Goal: Transaction & Acquisition: Book appointment/travel/reservation

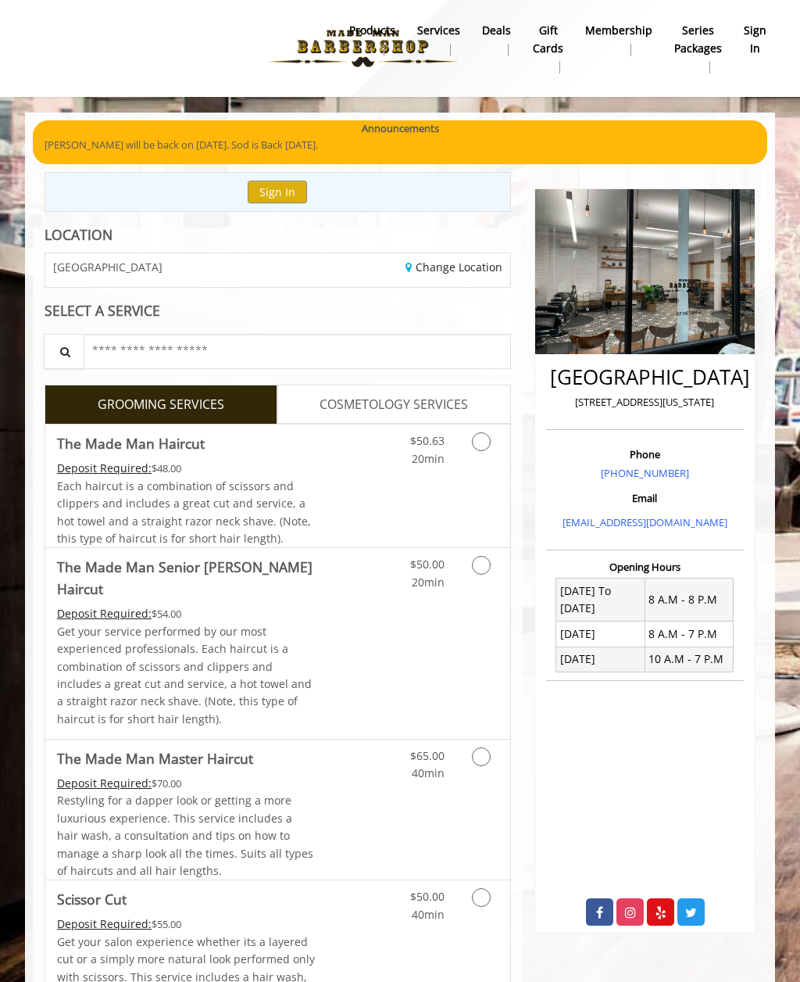
scroll to position [23, 0]
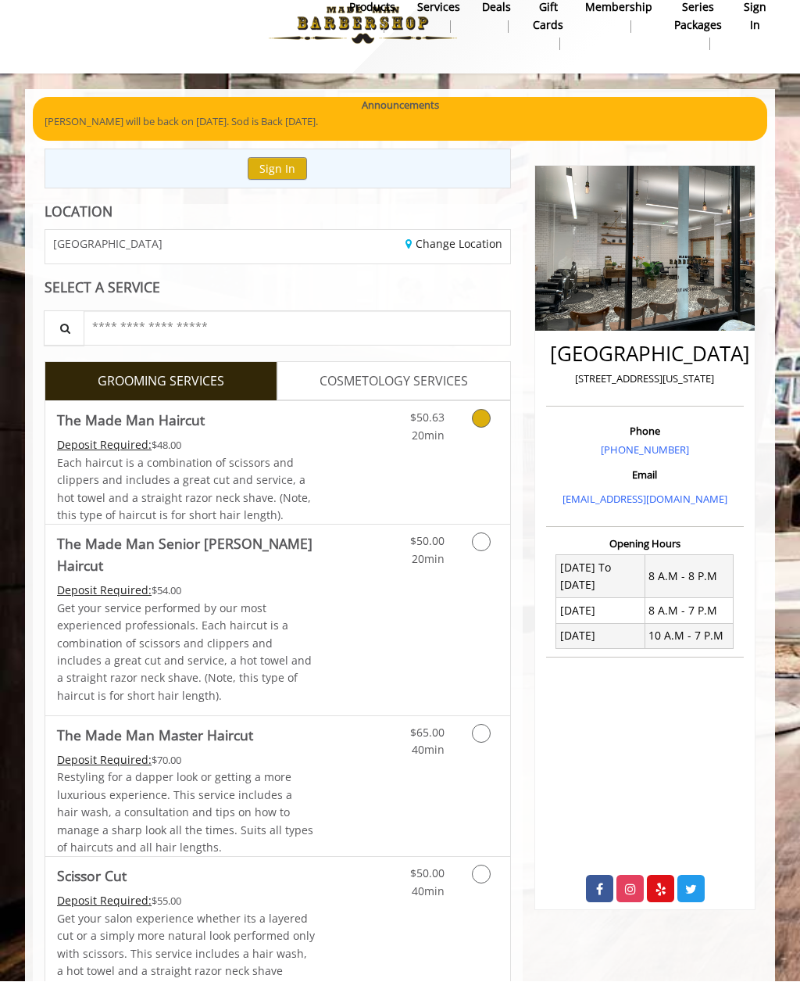
click at [490, 426] on link "Grooming services" at bounding box center [483, 423] width 30 height 43
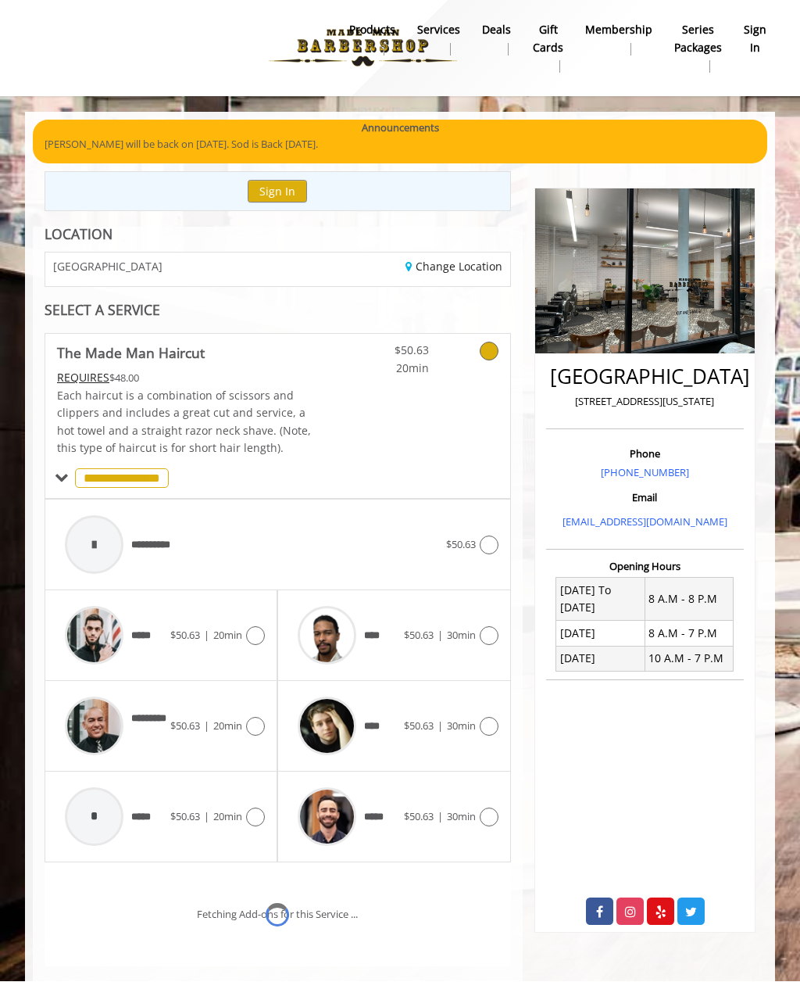
scroll to position [105, 0]
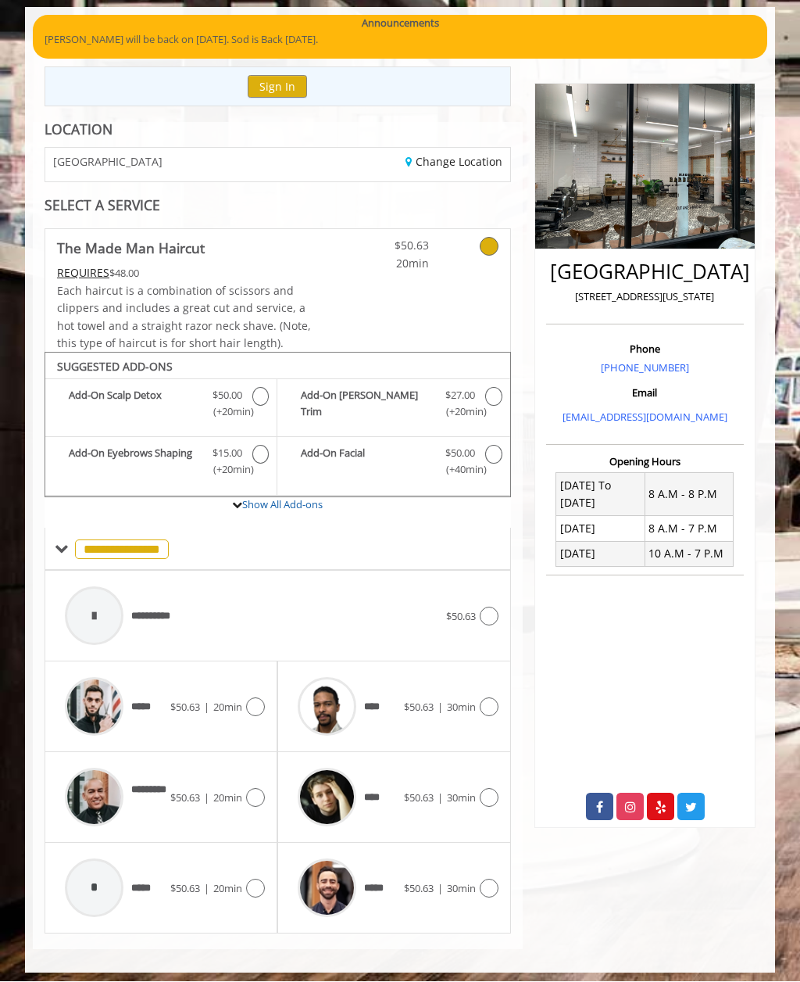
click at [259, 789] on icon at bounding box center [255, 798] width 19 height 19
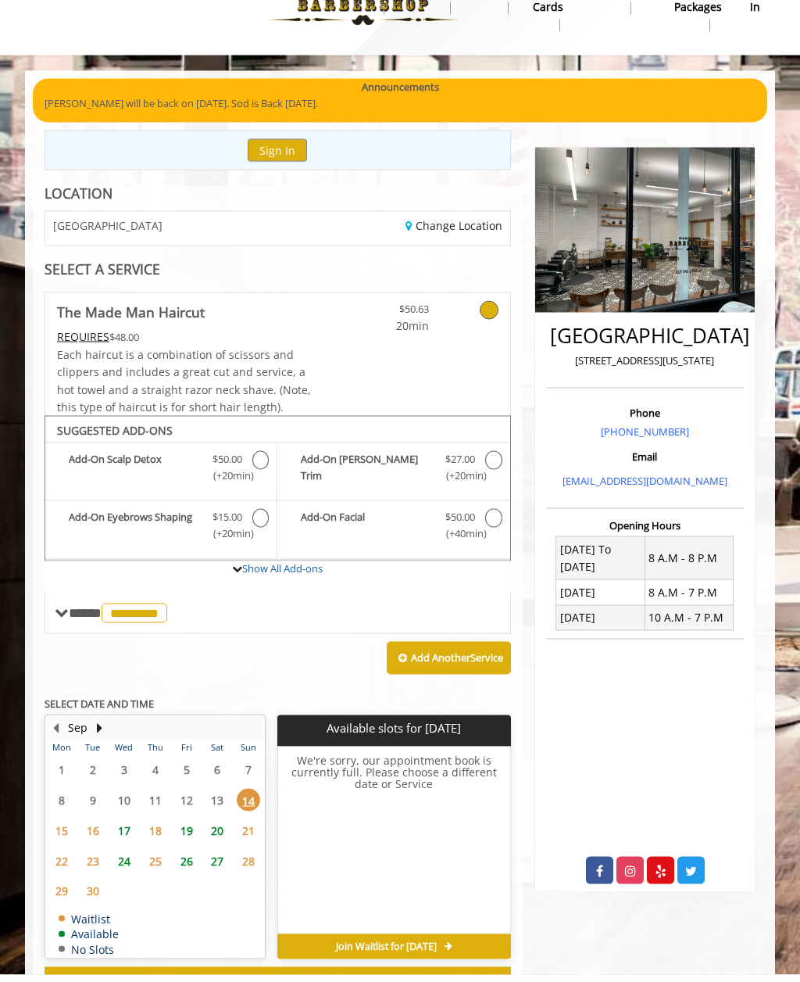
scroll to position [34, 0]
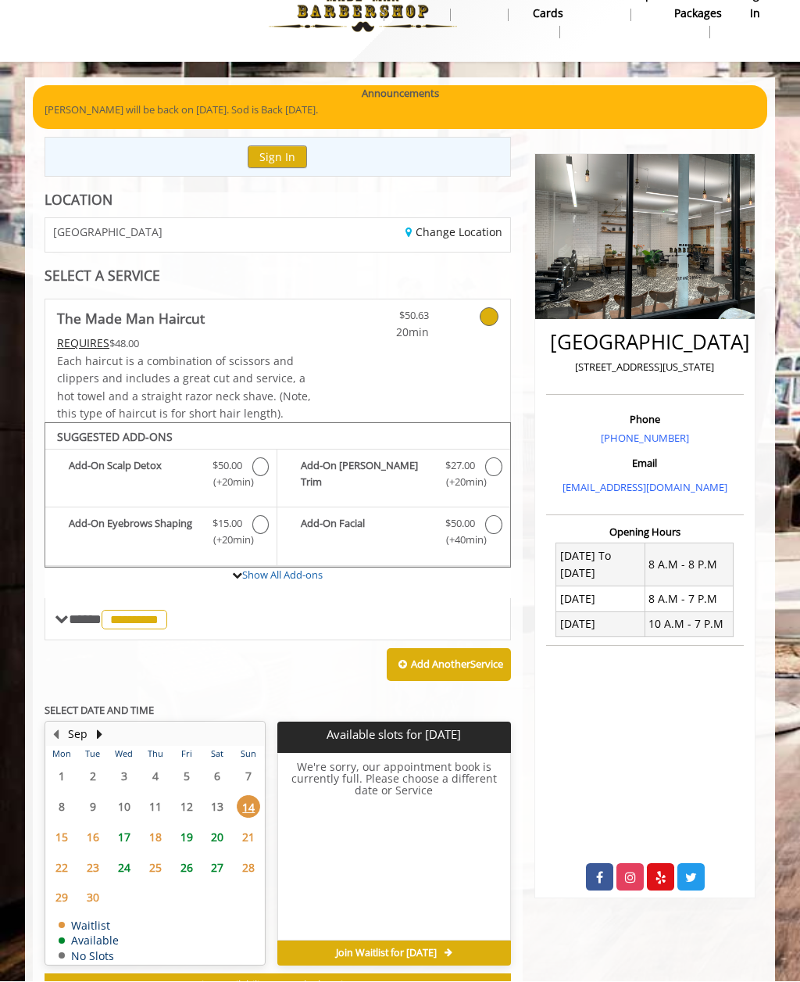
click at [122, 826] on span "17" at bounding box center [124, 837] width 23 height 23
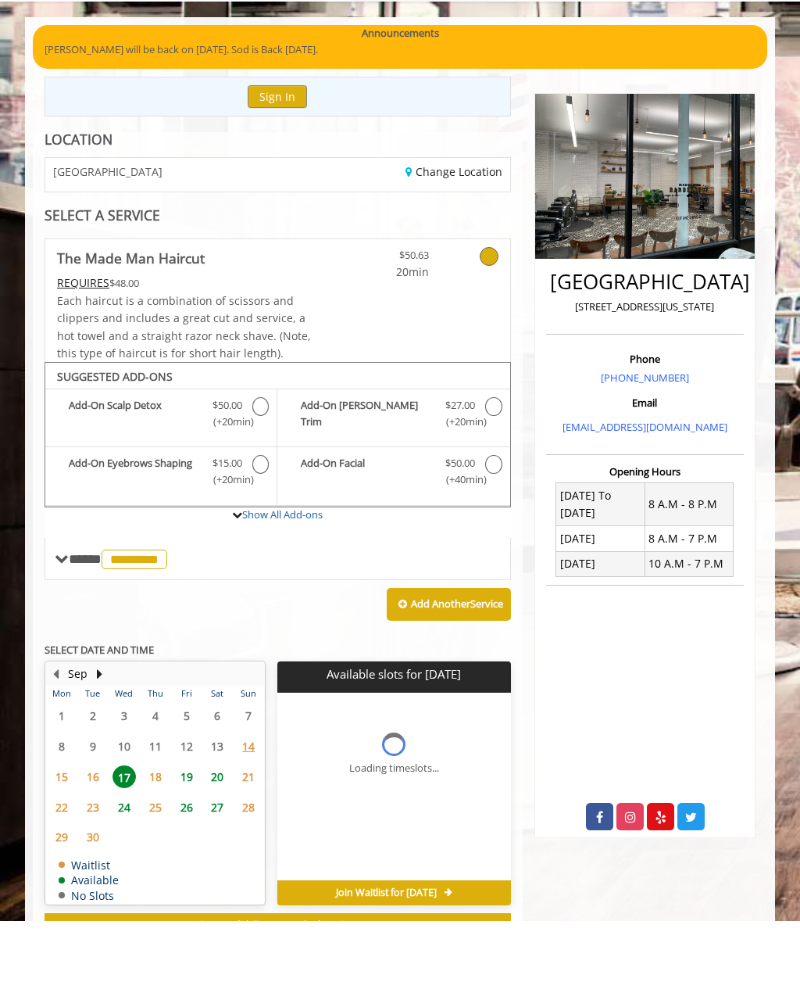
scroll to position [58, 0]
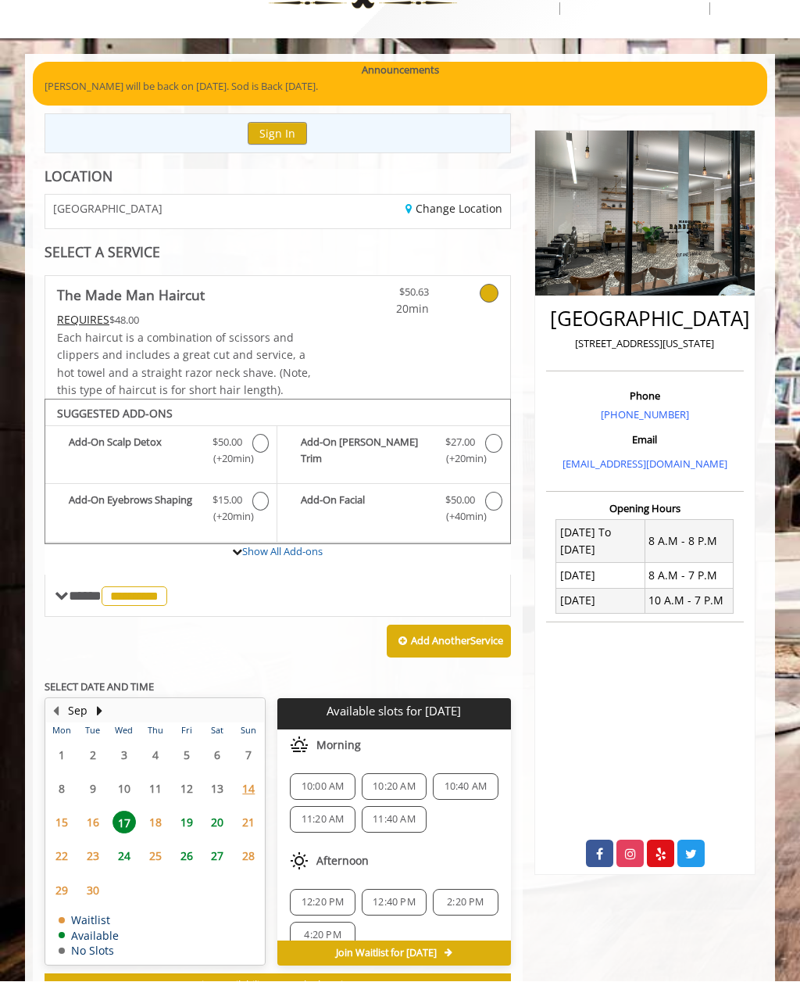
click at [317, 781] on span "10:00 AM" at bounding box center [323, 787] width 43 height 13
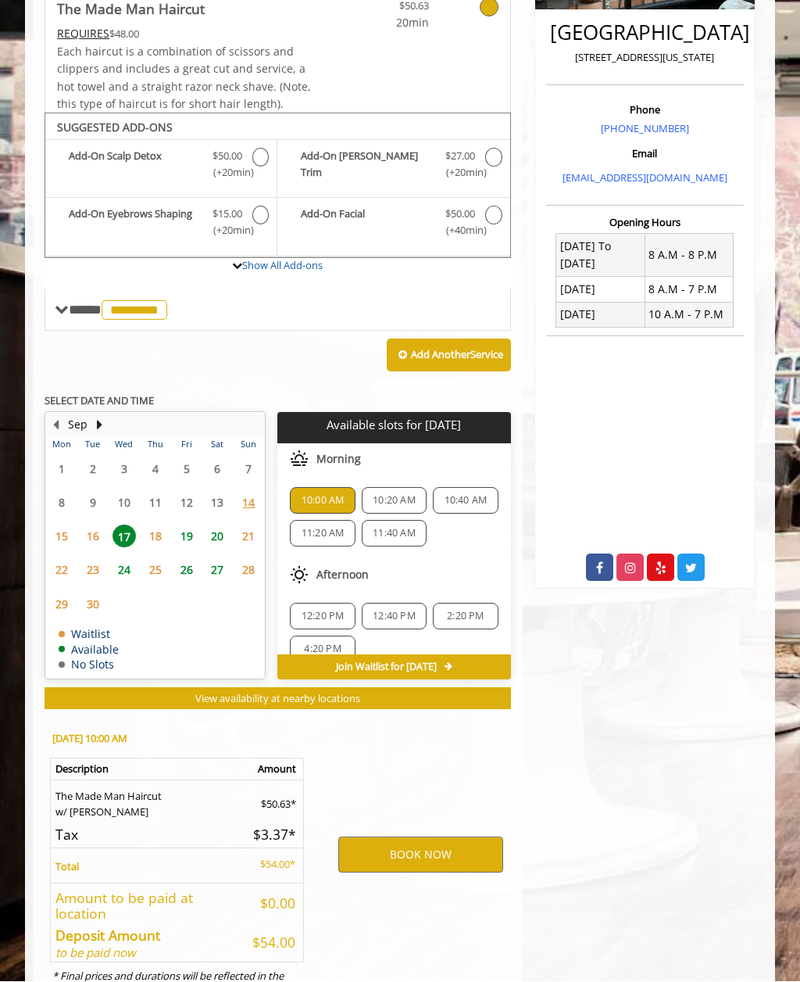
click at [156, 528] on span "18" at bounding box center [155, 536] width 23 height 23
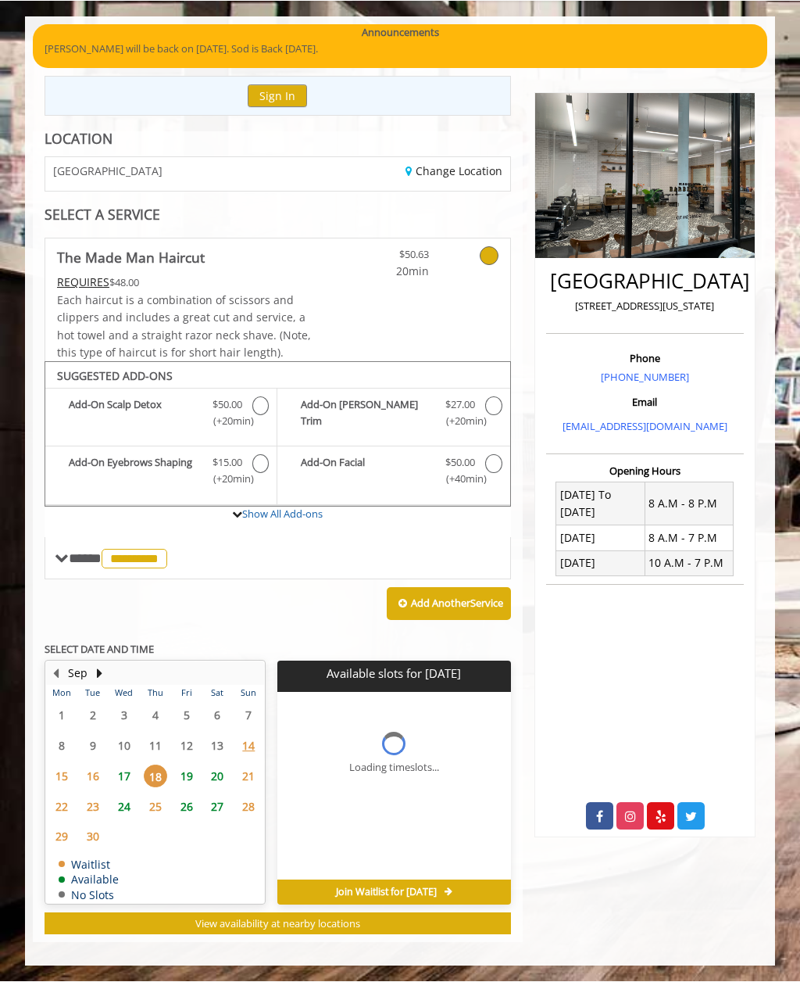
scroll to position [34, 0]
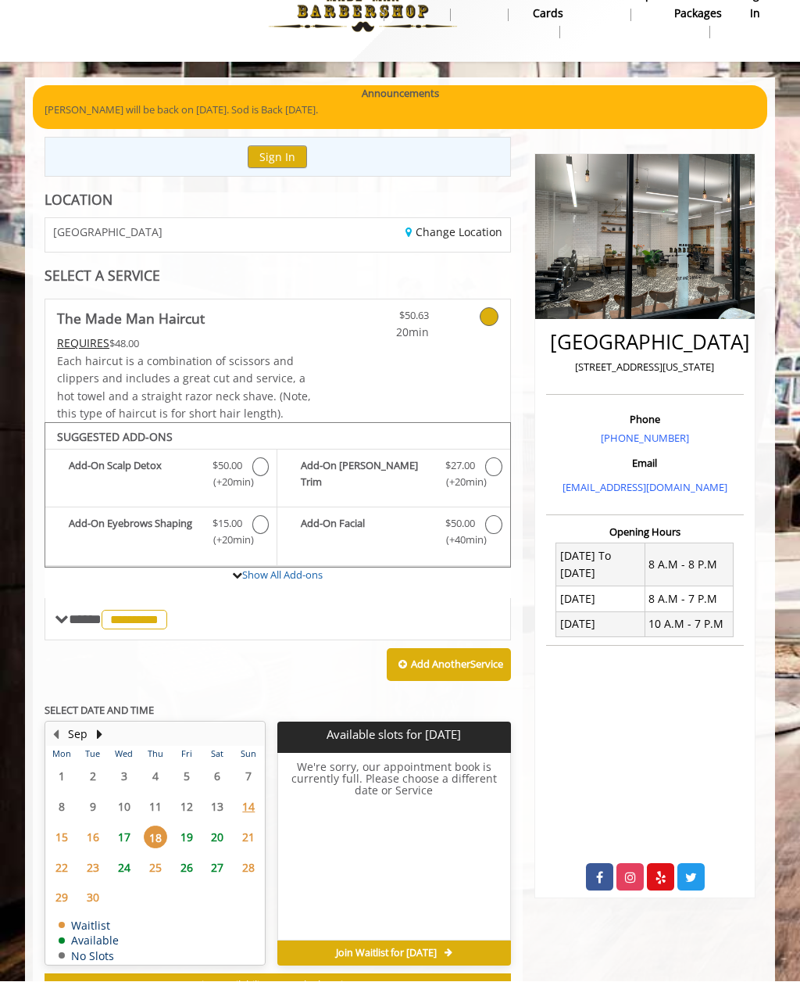
click at [119, 826] on span "17" at bounding box center [124, 837] width 23 height 23
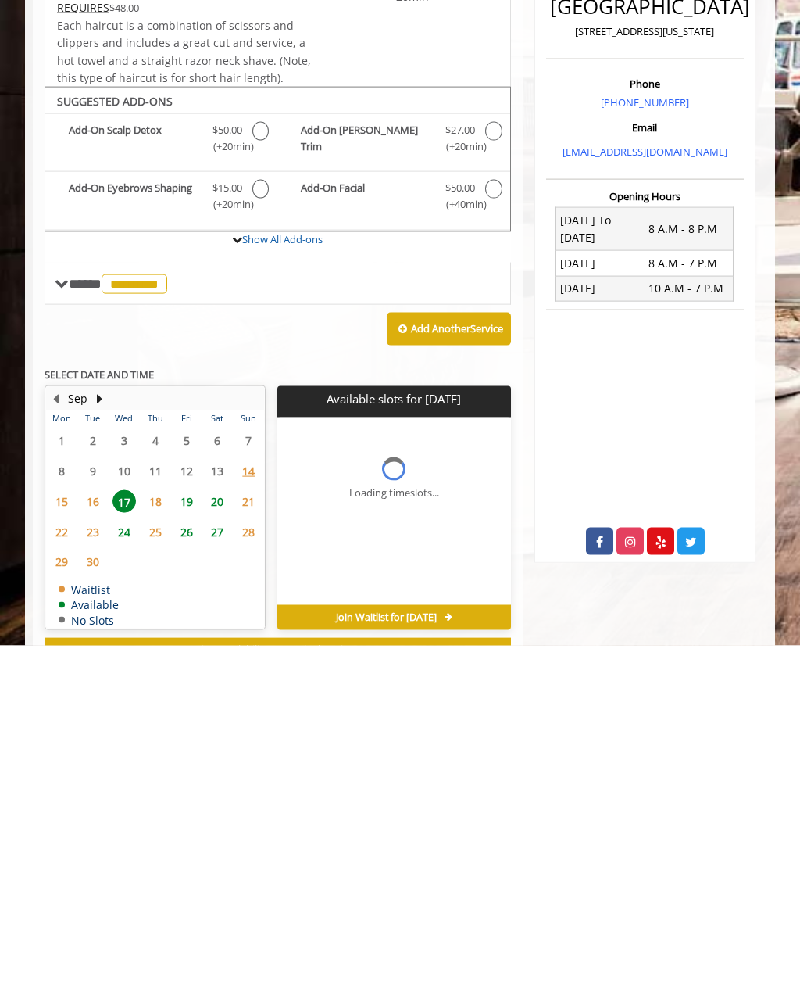
scroll to position [58, 0]
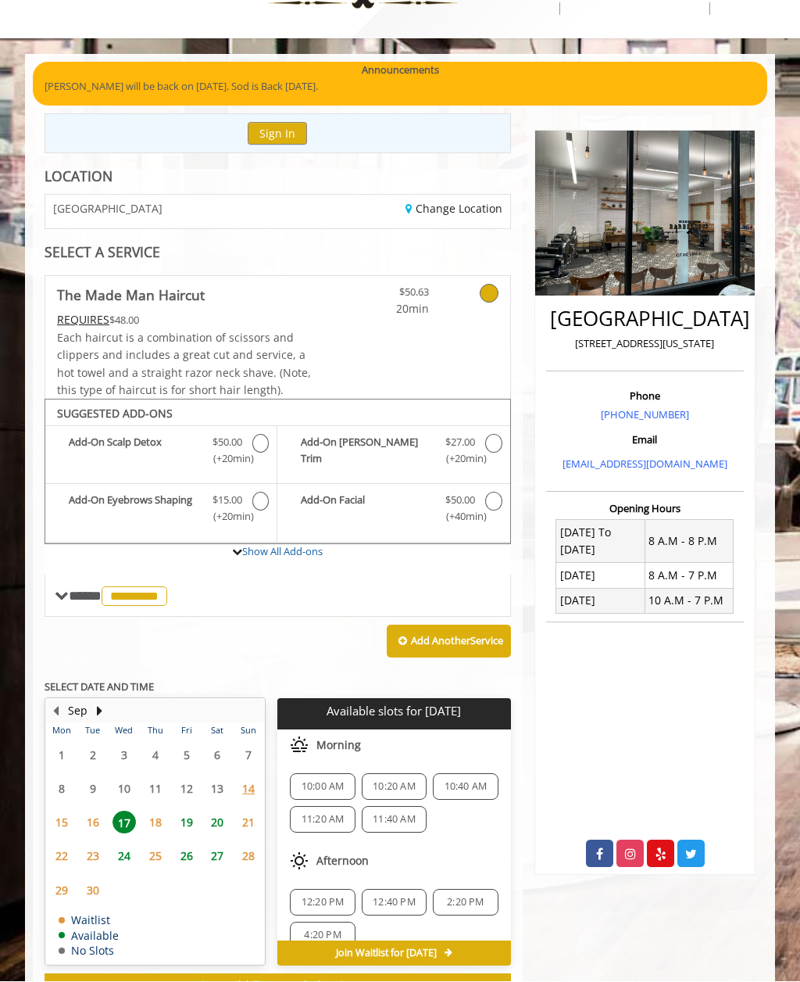
click at [326, 781] on span "10:00 AM" at bounding box center [323, 787] width 43 height 13
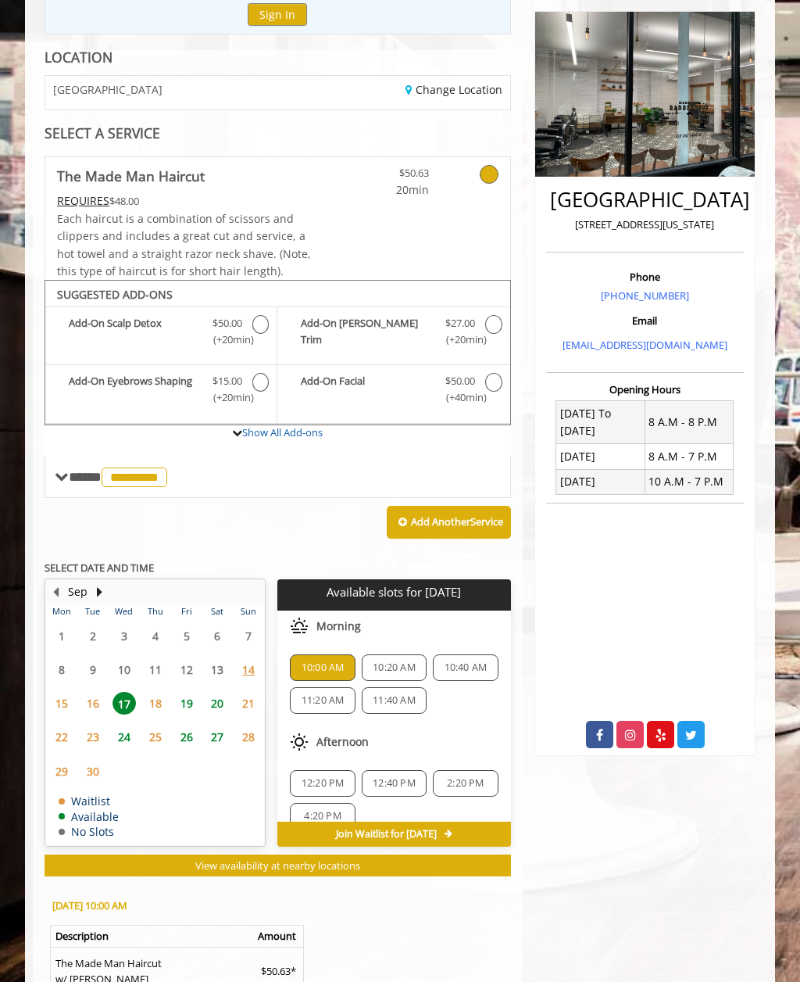
scroll to position [344, 0]
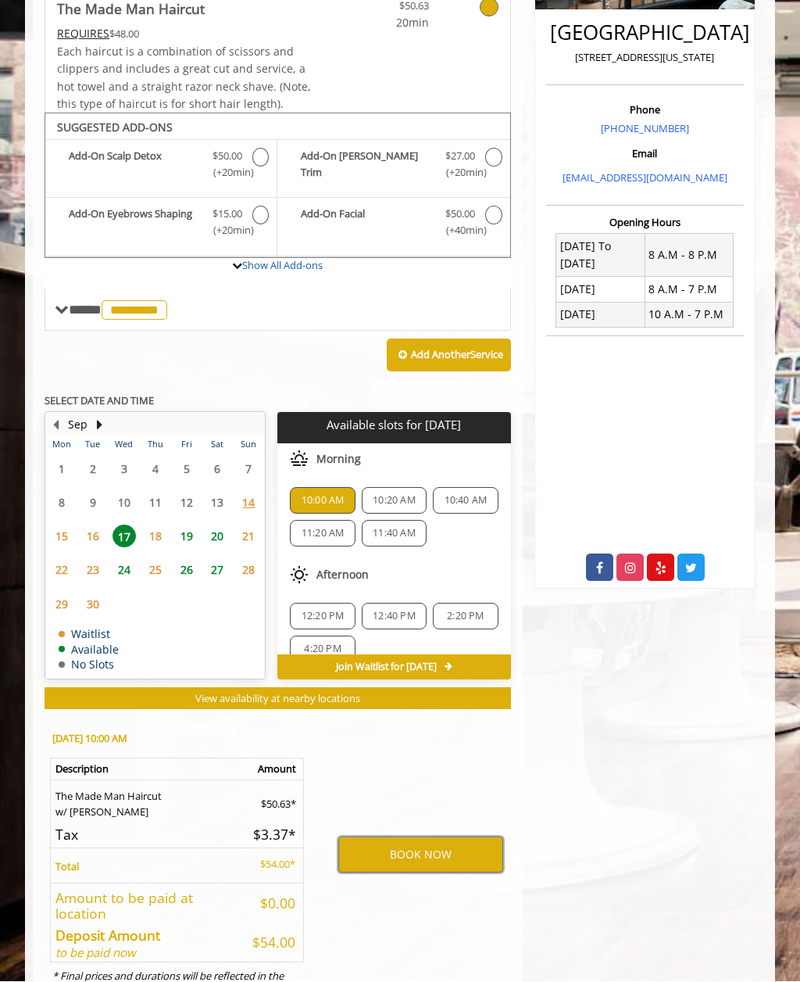
click at [435, 837] on button "BOOK NOW" at bounding box center [420, 855] width 165 height 36
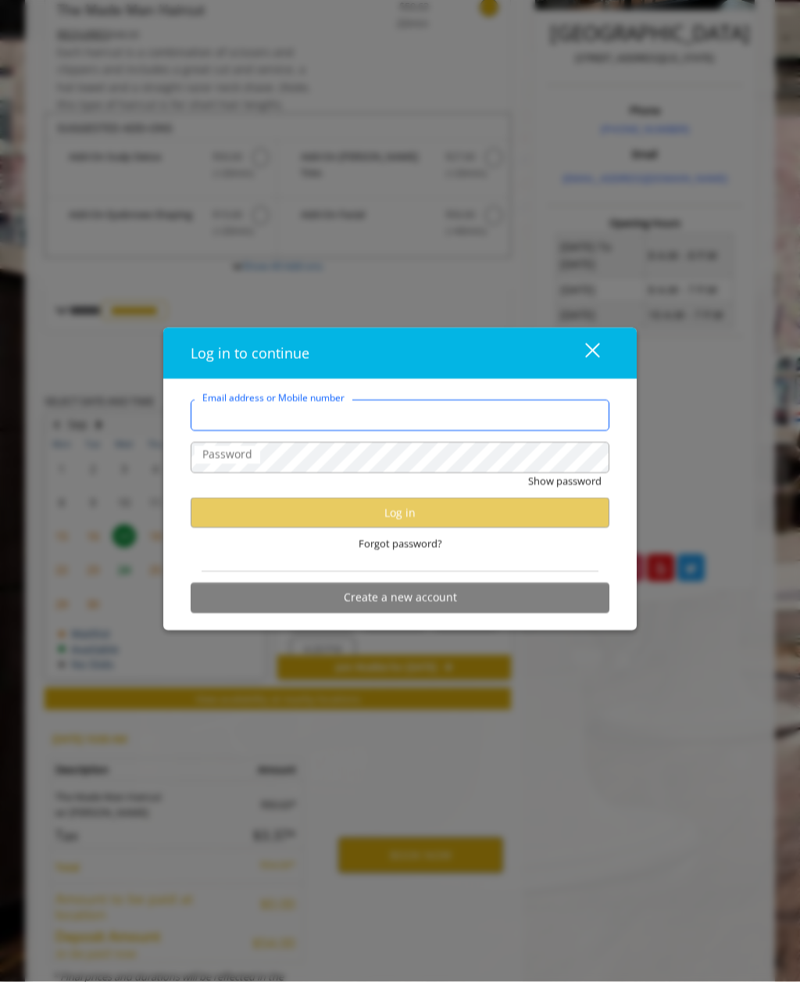
type input "**********"
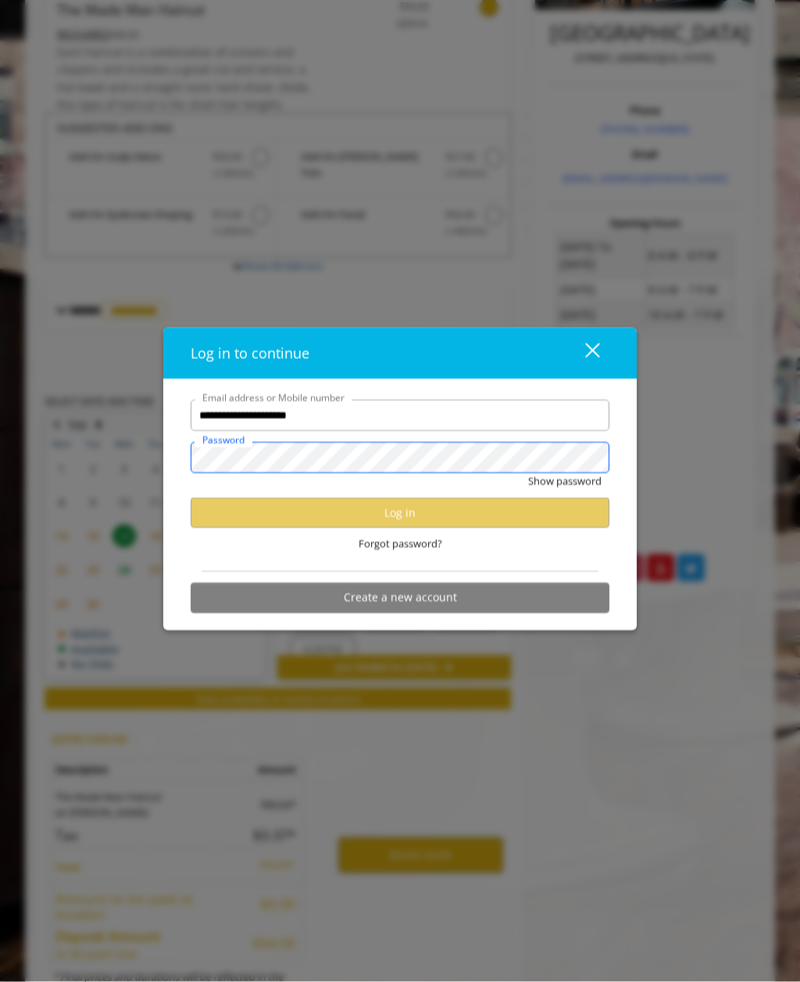
scroll to position [0, 0]
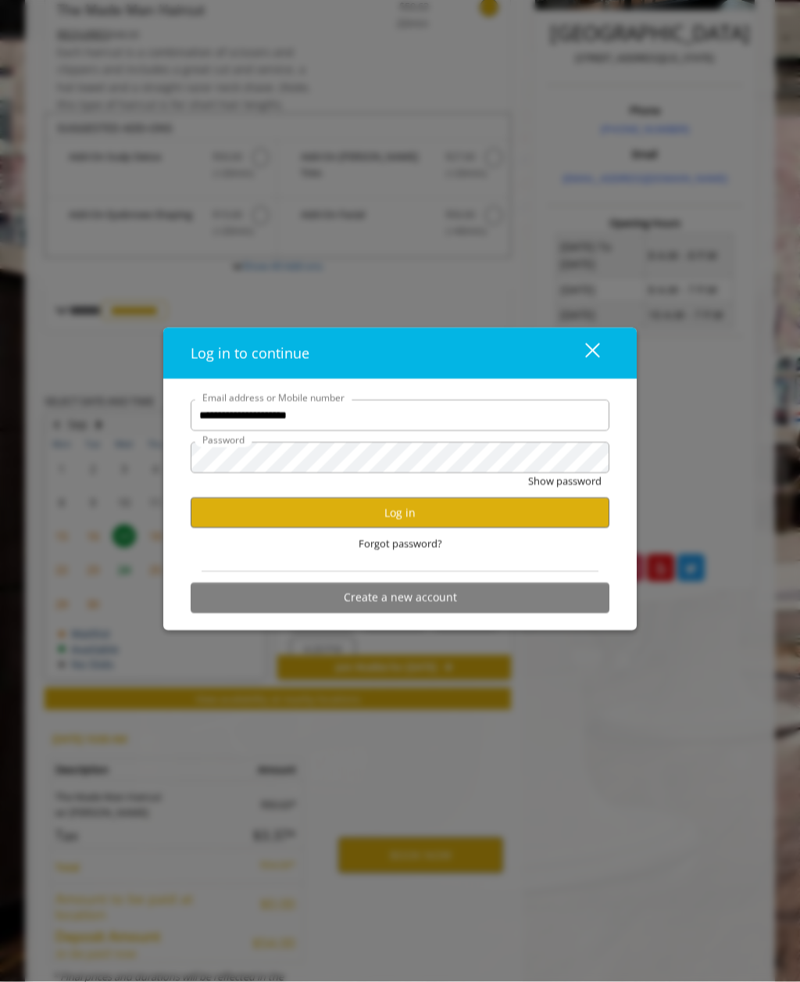
click at [600, 370] on button "close" at bounding box center [583, 354] width 53 height 32
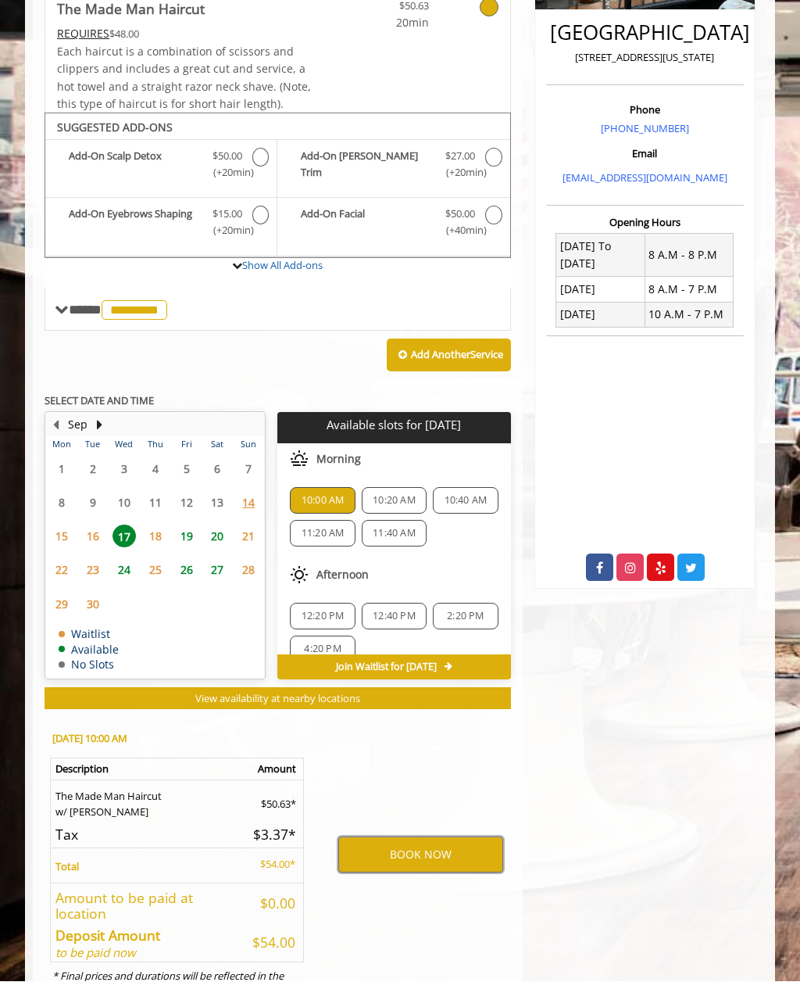
click at [432, 839] on button "BOOK NOW" at bounding box center [420, 855] width 165 height 36
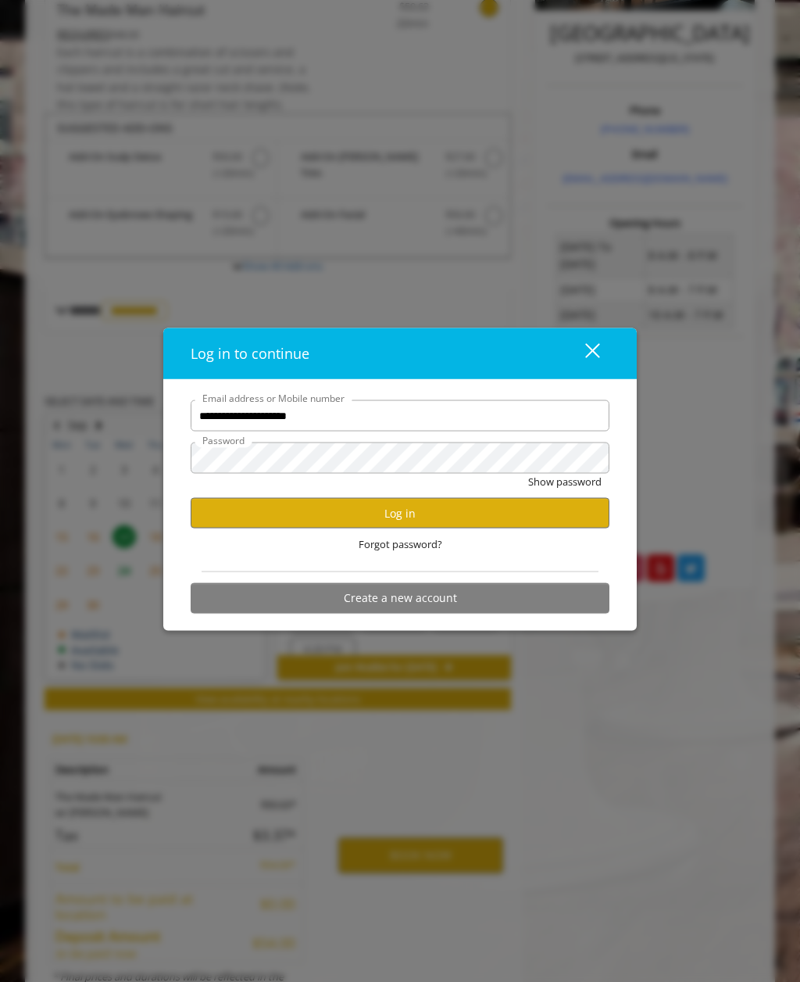
click at [432, 528] on button "Log in" at bounding box center [400, 513] width 419 height 30
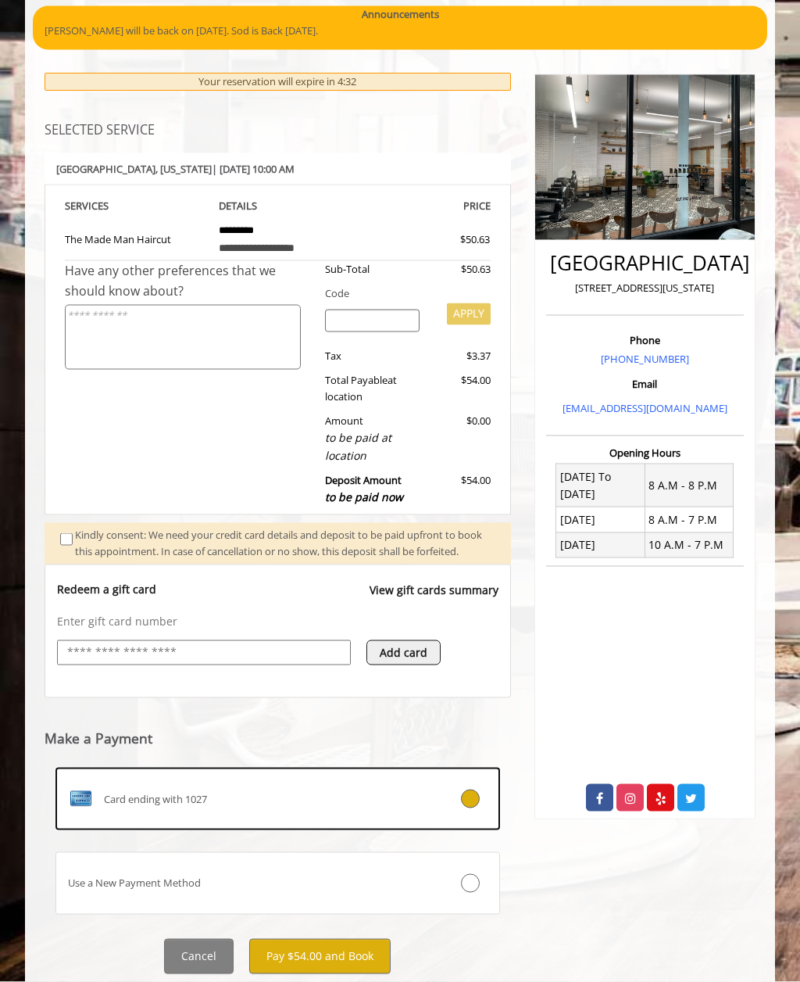
scroll to position [114, 0]
click at [345, 958] on button "Pay $54.00 and Book" at bounding box center [319, 956] width 141 height 35
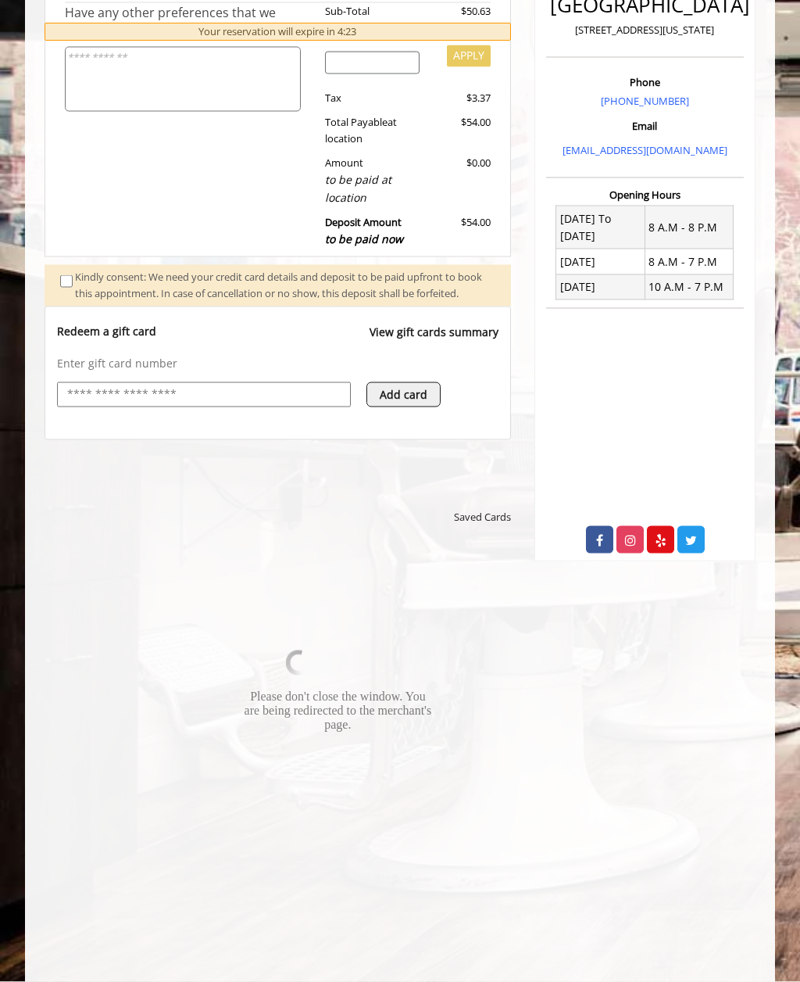
scroll to position [373, 0]
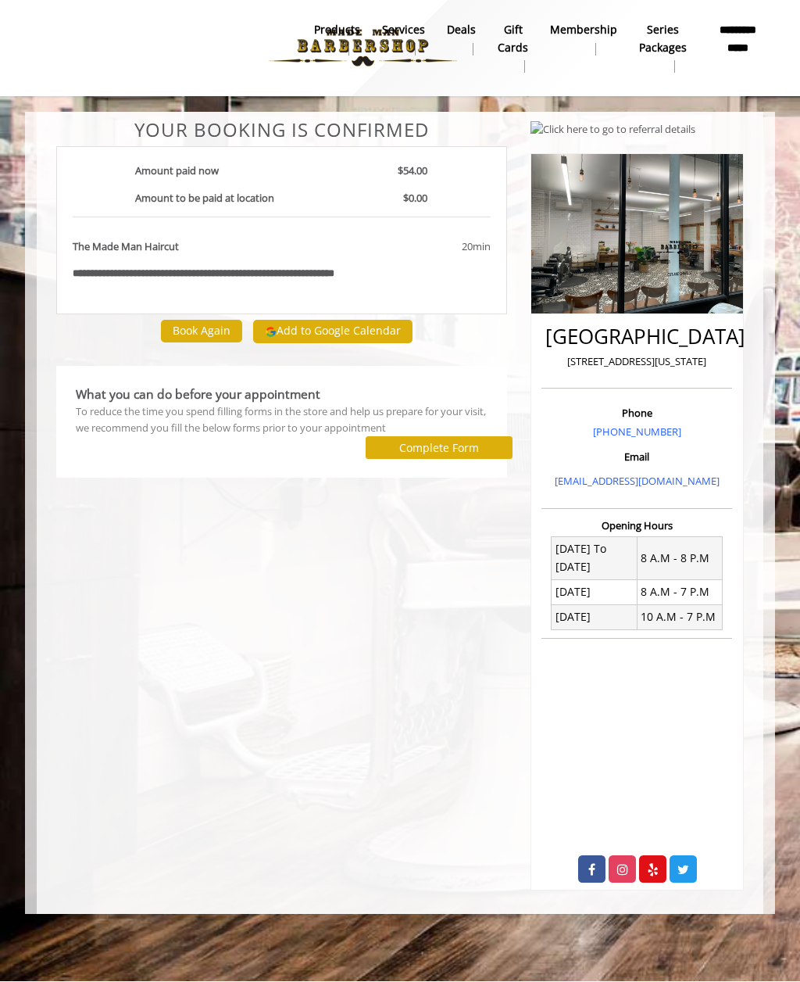
click at [360, 332] on button "Add to Google Calendar" at bounding box center [332, 331] width 159 height 23
